Goal: Information Seeking & Learning: Learn about a topic

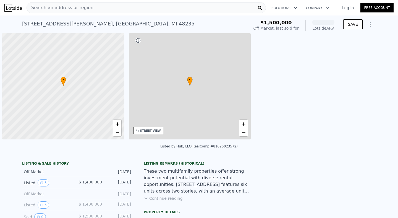
scroll to position [0, 2]
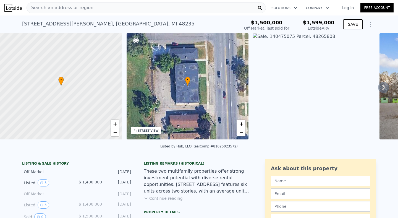
click at [141, 9] on div "Search an address or region" at bounding box center [146, 7] width 239 height 11
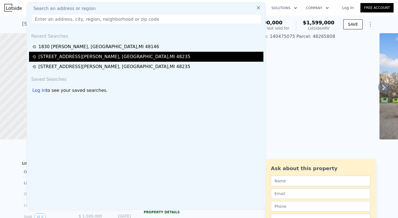
click at [102, 57] on div "[STREET_ADDRESS][PERSON_NAME]" at bounding box center [114, 56] width 152 height 7
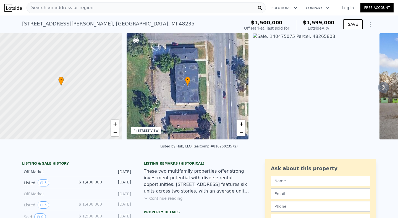
type input "24"
type input "20"
type input "16785"
type input "22377"
type input "29620.800000000003"
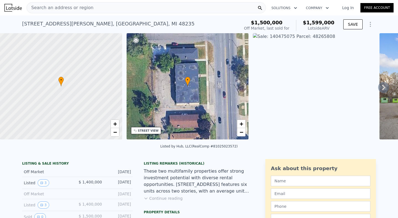
type input "$ 914,000"
type input "8"
type input "-$ 129,191"
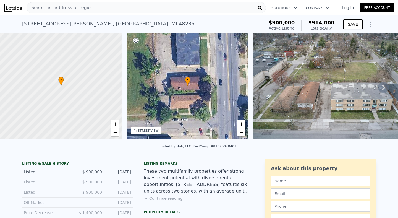
click at [289, 24] on span "$900,000" at bounding box center [281, 23] width 26 height 6
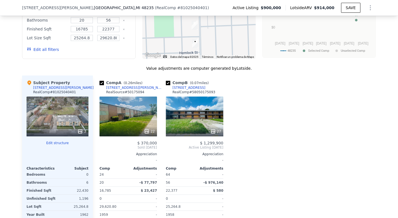
scroll to position [540, 0]
